Goal: Task Accomplishment & Management: Manage account settings

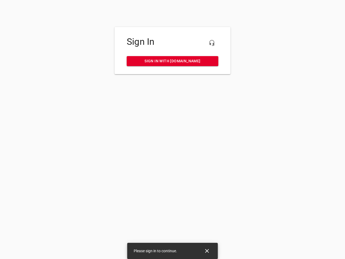
click at [212, 43] on icon "button" at bounding box center [211, 43] width 6 height 6
click at [207, 250] on icon "Close" at bounding box center [207, 251] width 4 height 4
